Goal: Task Accomplishment & Management: Complete application form

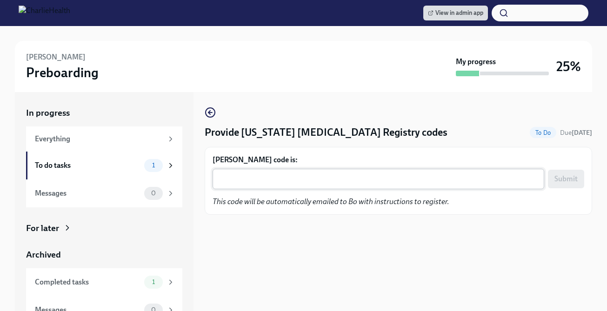
click at [334, 186] on div "x ​" at bounding box center [379, 179] width 332 height 20
paste textarea "M0NW79JWFWRX"
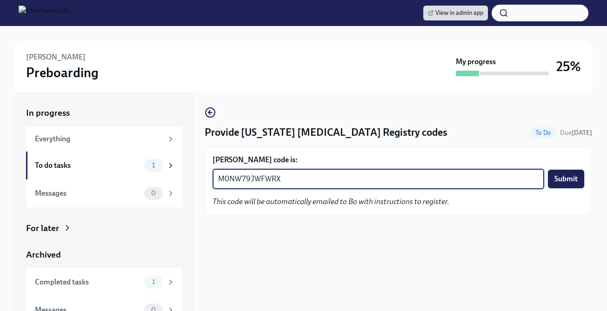
type textarea "M0NW79JWFWRX"
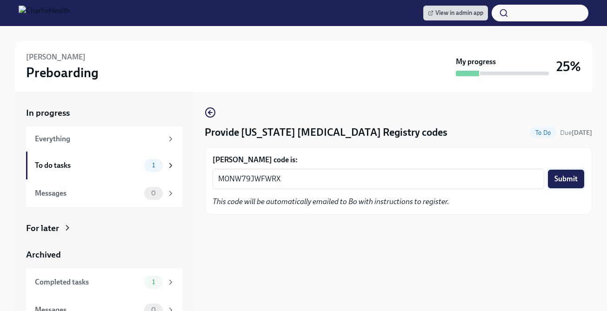
click at [577, 176] on span "Submit" at bounding box center [565, 178] width 23 height 9
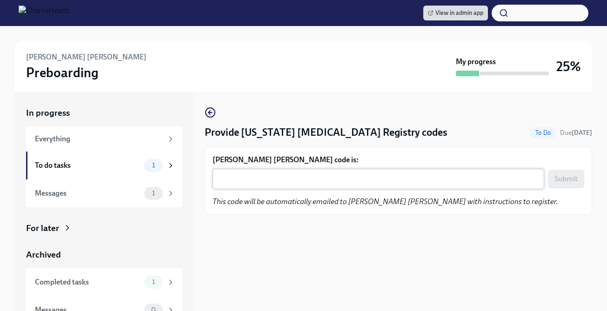
click at [453, 188] on div "x ​" at bounding box center [379, 179] width 332 height 20
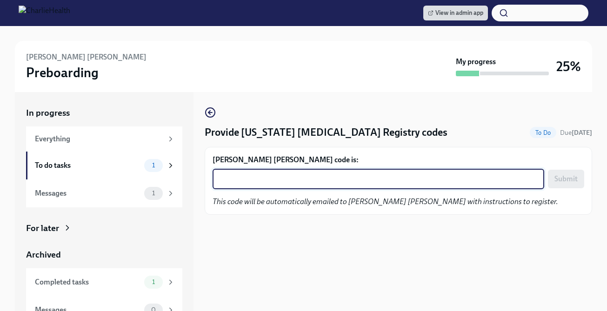
paste textarea "7VK8RG5H42XE"
type textarea "7VK8RG5H42XE"
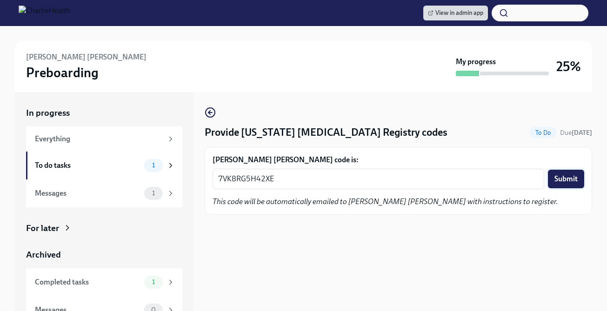
click at [569, 184] on span "Submit" at bounding box center [565, 178] width 23 height 9
